Goal: Task Accomplishment & Management: Use online tool/utility

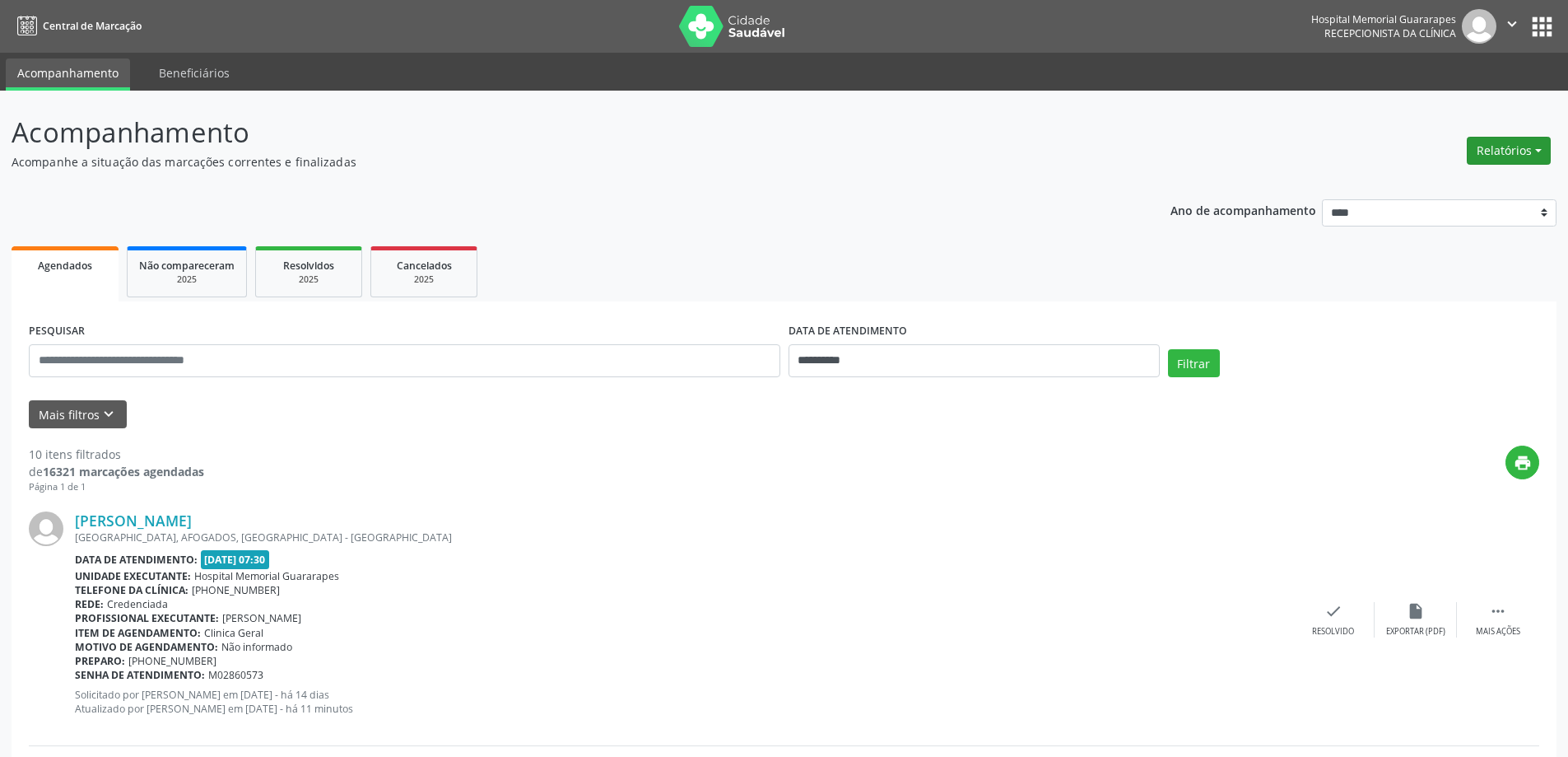
click at [1517, 151] on button "Relatórios" at bounding box center [1509, 151] width 84 height 28
click at [1418, 178] on link "Agendamentos" at bounding box center [1463, 186] width 177 height 23
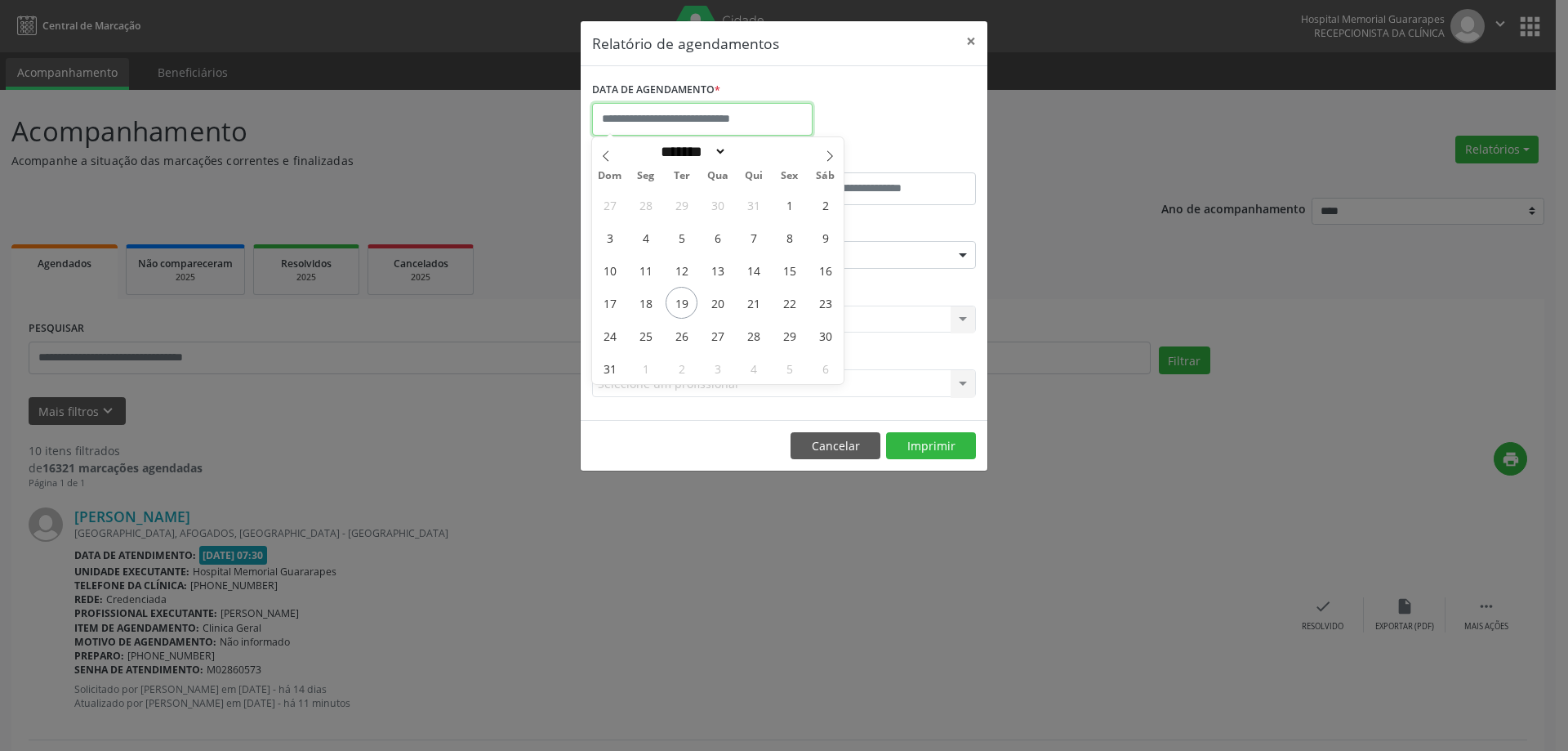
click at [757, 125] on input "text" at bounding box center [702, 119] width 220 height 33
click at [718, 309] on span "20" at bounding box center [717, 303] width 32 height 32
type input "**********"
click at [718, 309] on span "20" at bounding box center [717, 303] width 32 height 32
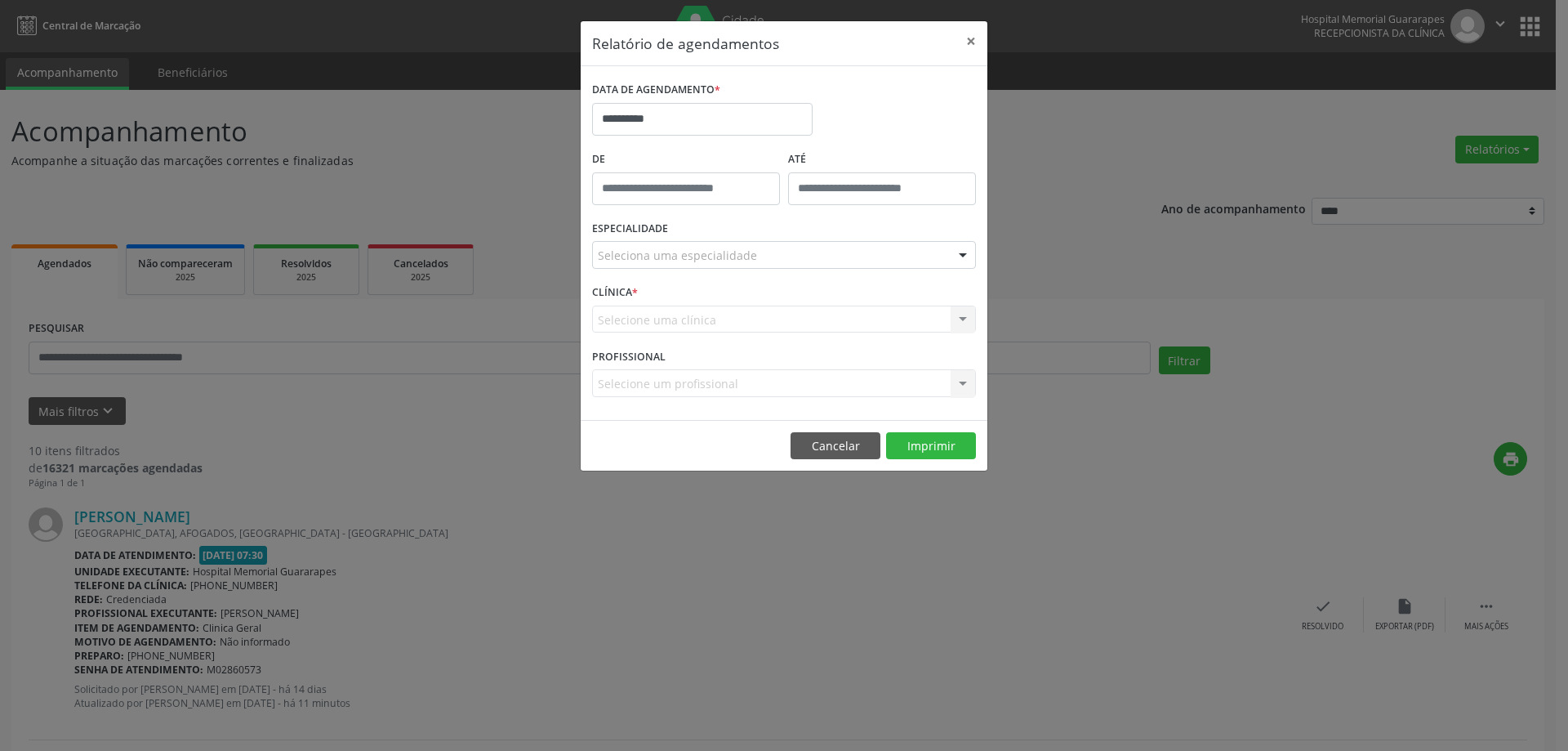
drag, startPoint x: 727, startPoint y: 248, endPoint x: 732, endPoint y: 268, distance: 20.6
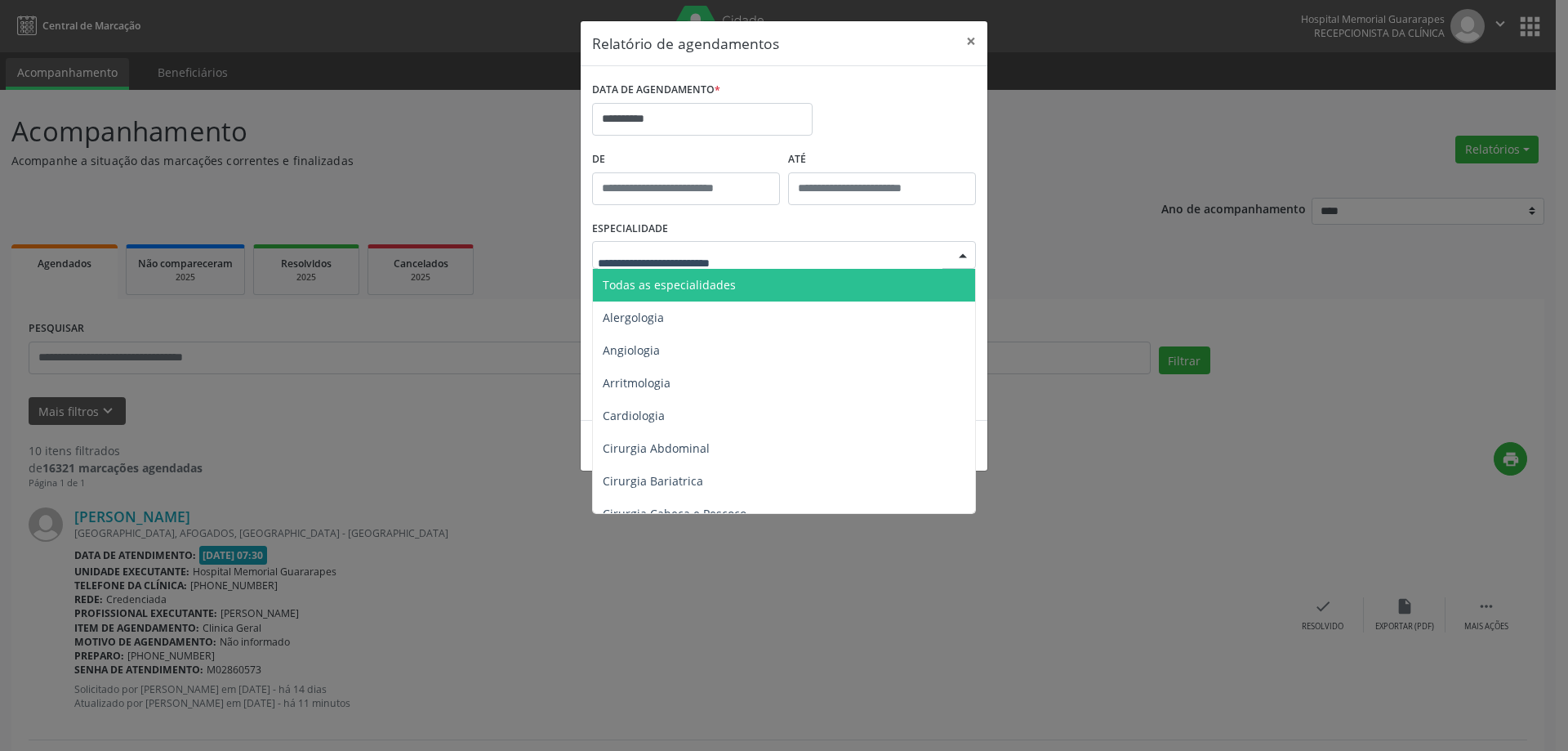
drag, startPoint x: 695, startPoint y: 289, endPoint x: 796, endPoint y: 344, distance: 115.0
click at [695, 289] on span "Todas as especialidades" at bounding box center [669, 285] width 133 height 16
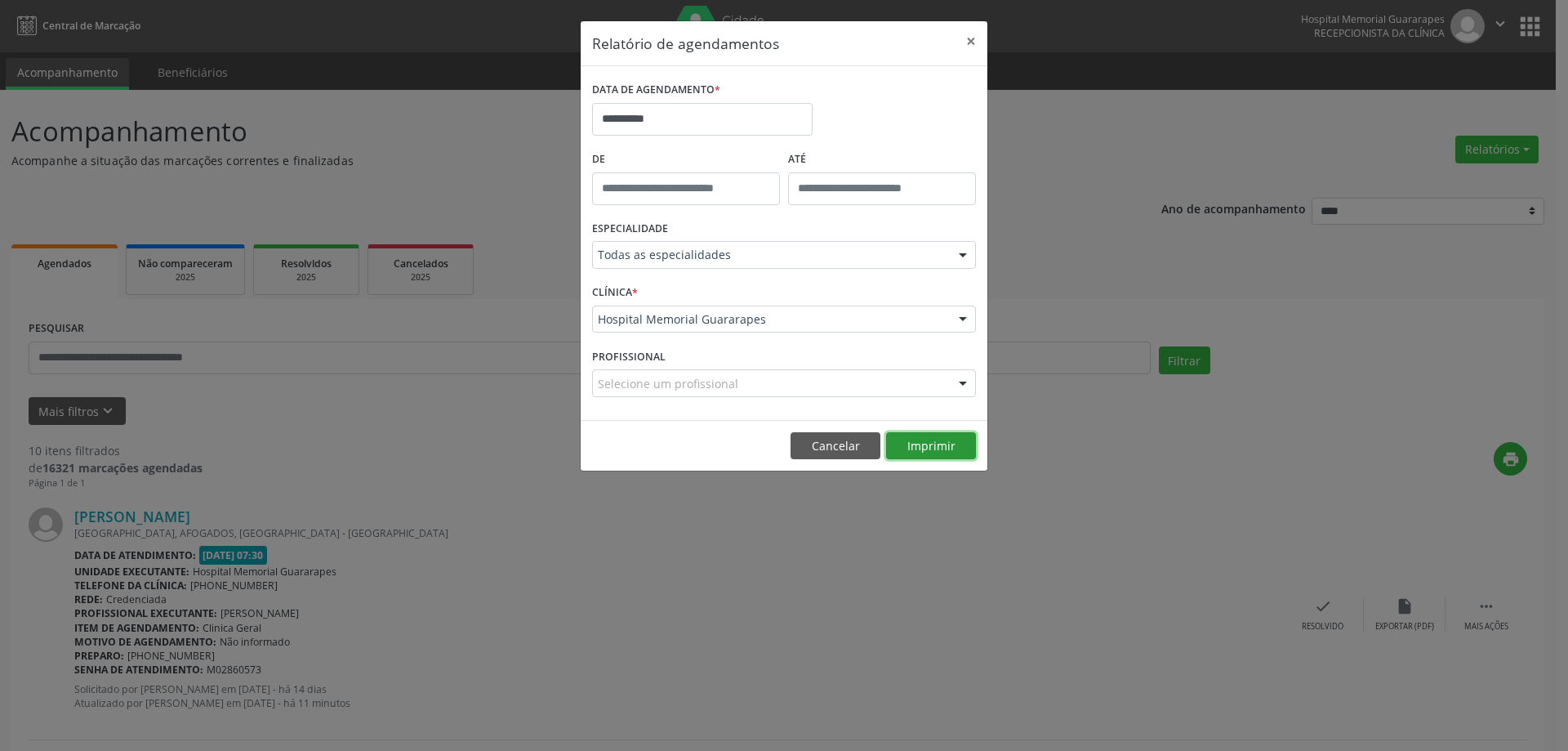
click at [935, 453] on button "Imprimir" at bounding box center [930, 445] width 90 height 28
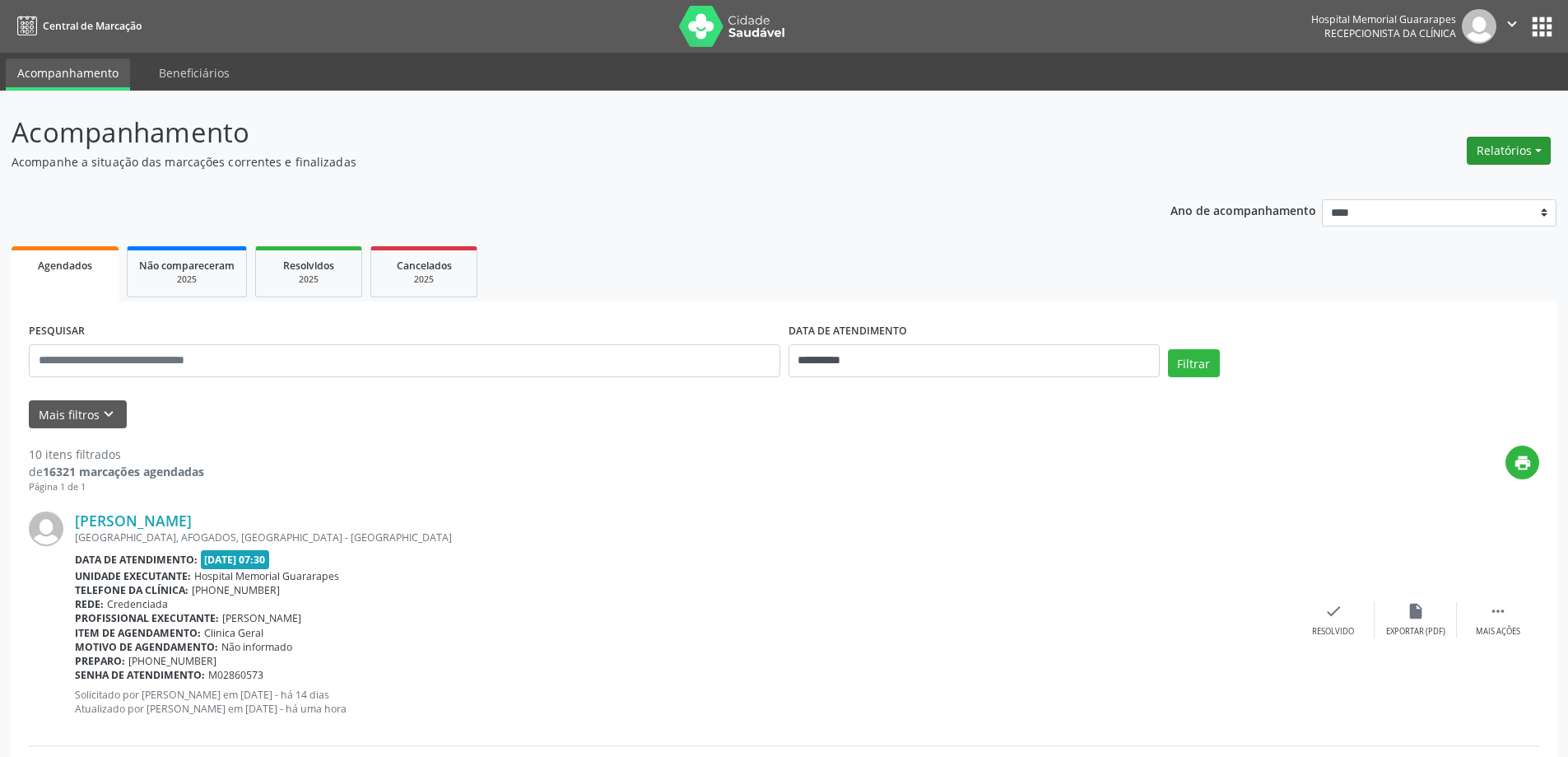
click at [1540, 154] on button "Relatórios" at bounding box center [1509, 151] width 84 height 28
click at [1412, 187] on link "Agendamentos" at bounding box center [1463, 186] width 177 height 23
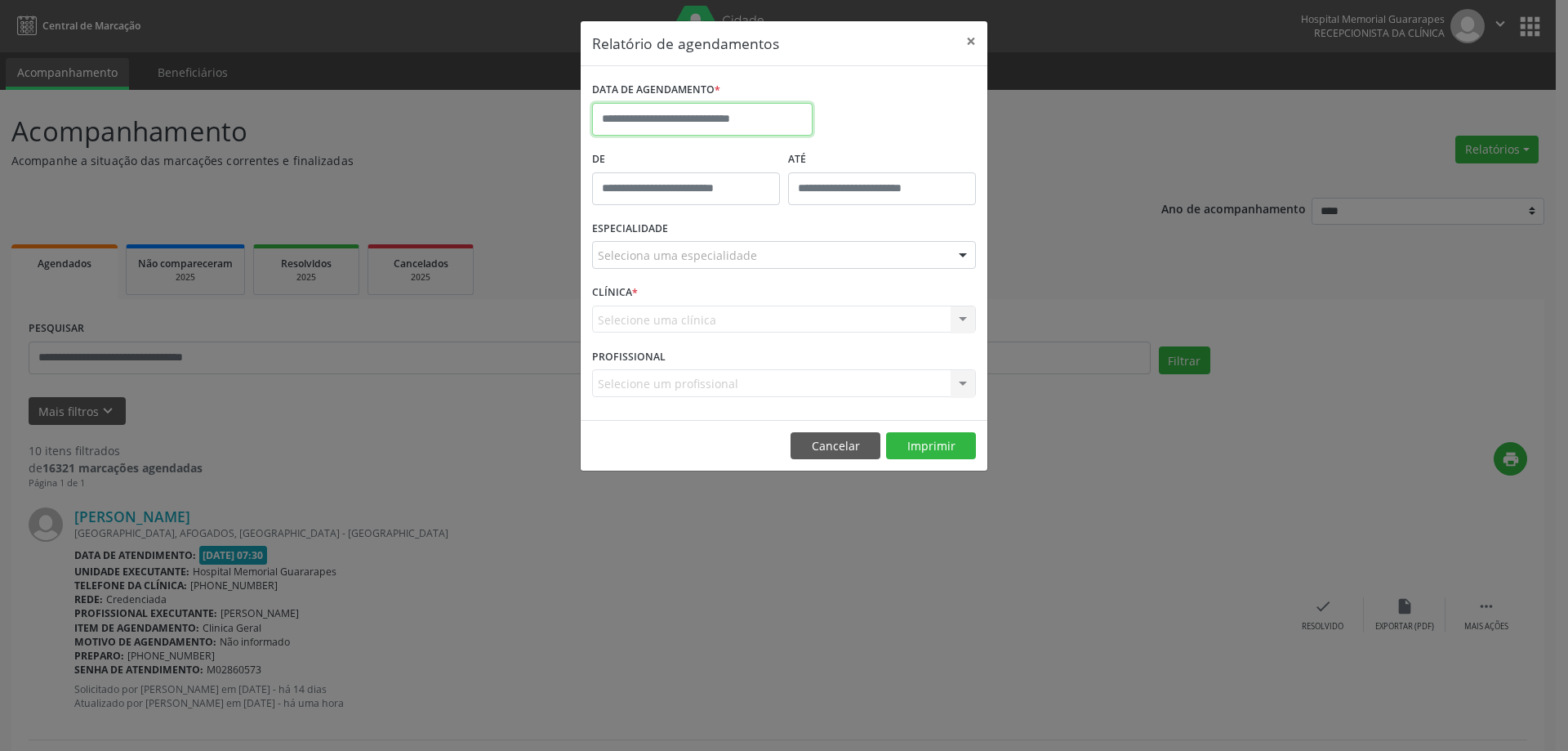
click at [792, 112] on input "text" at bounding box center [702, 119] width 220 height 33
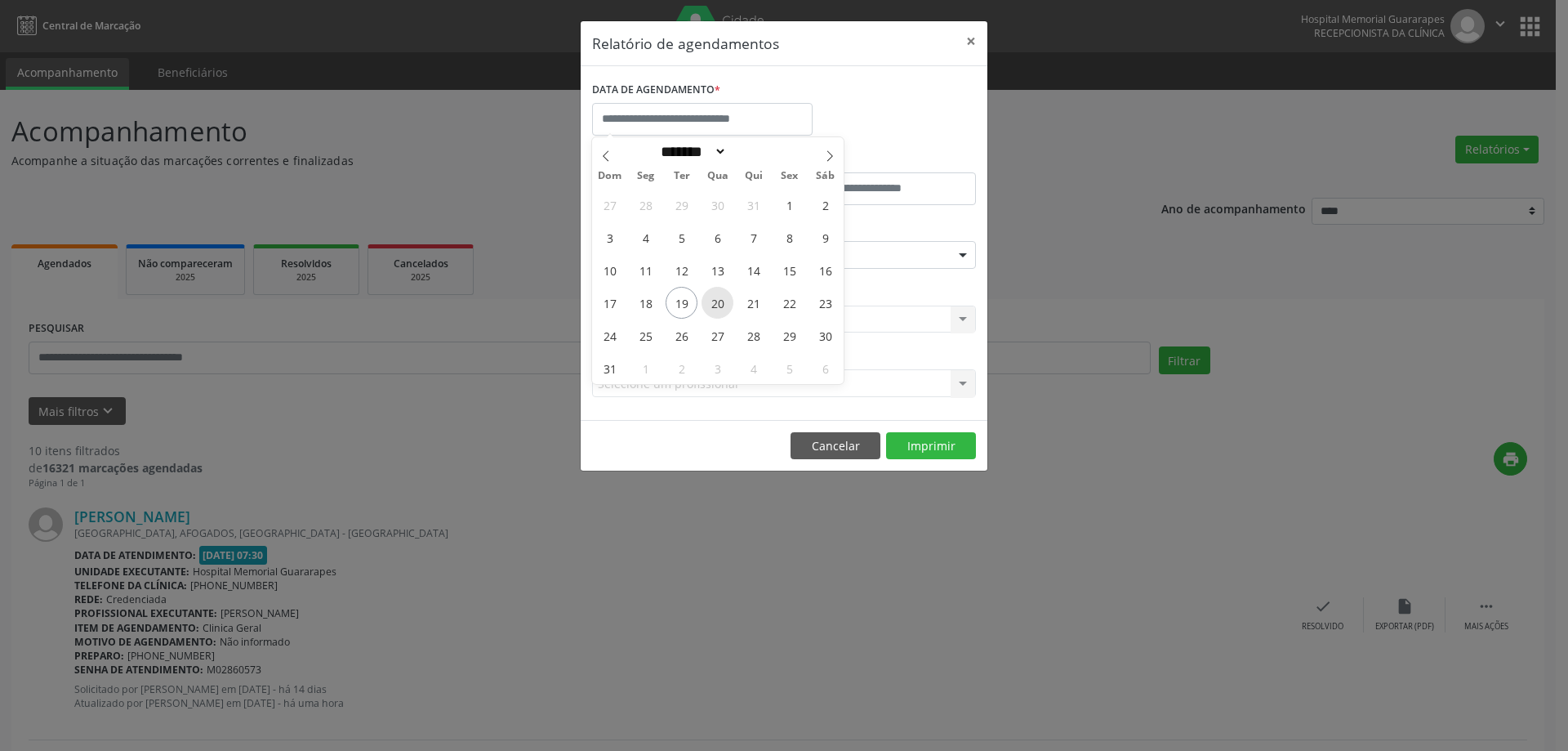
click at [721, 307] on span "20" at bounding box center [717, 303] width 32 height 32
type input "**********"
click at [721, 307] on span "20" at bounding box center [717, 303] width 32 height 32
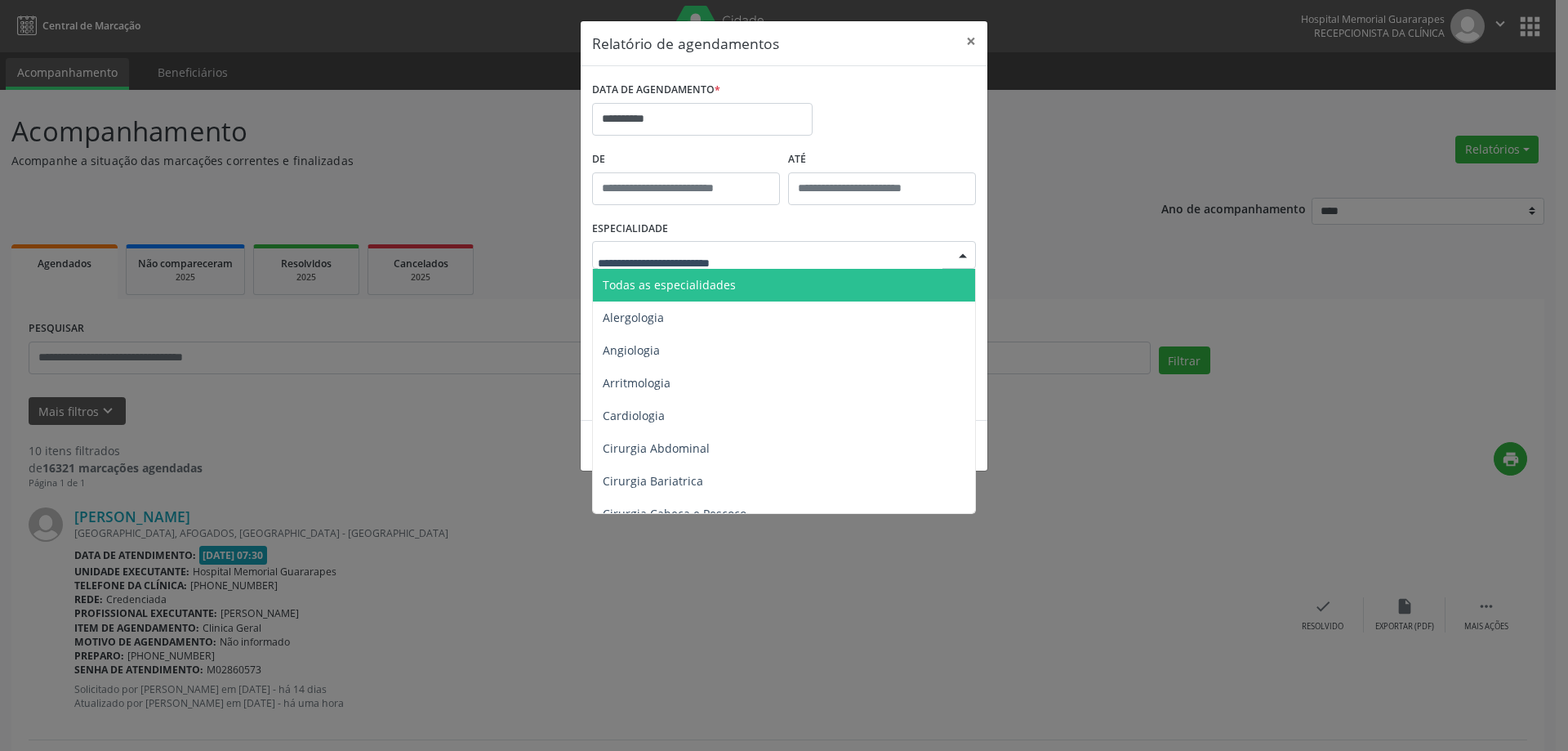
click at [726, 280] on span "Todas as especialidades" at bounding box center [669, 285] width 133 height 16
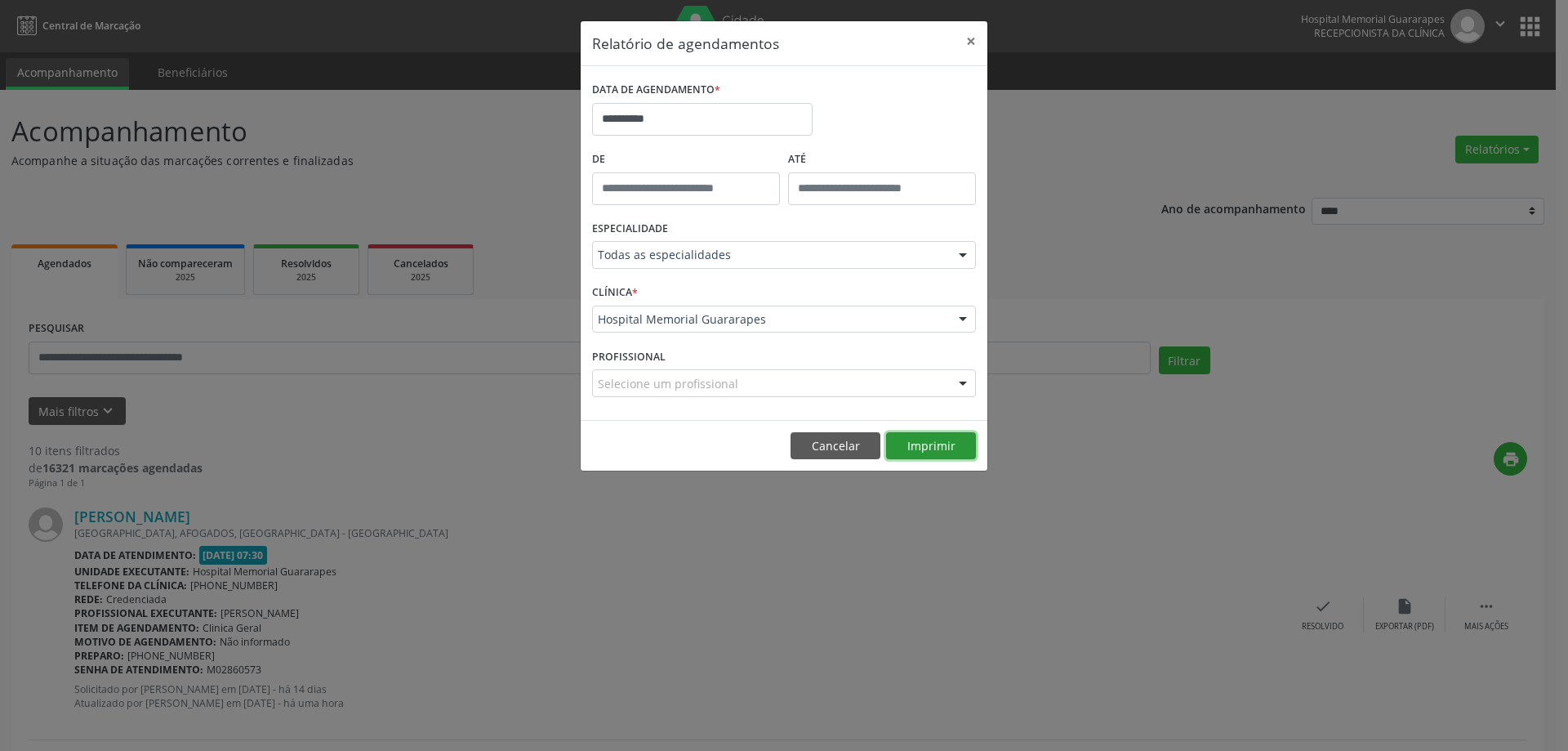
click at [940, 449] on button "Imprimir" at bounding box center [930, 445] width 90 height 28
